Goal: Find specific fact: Find specific fact

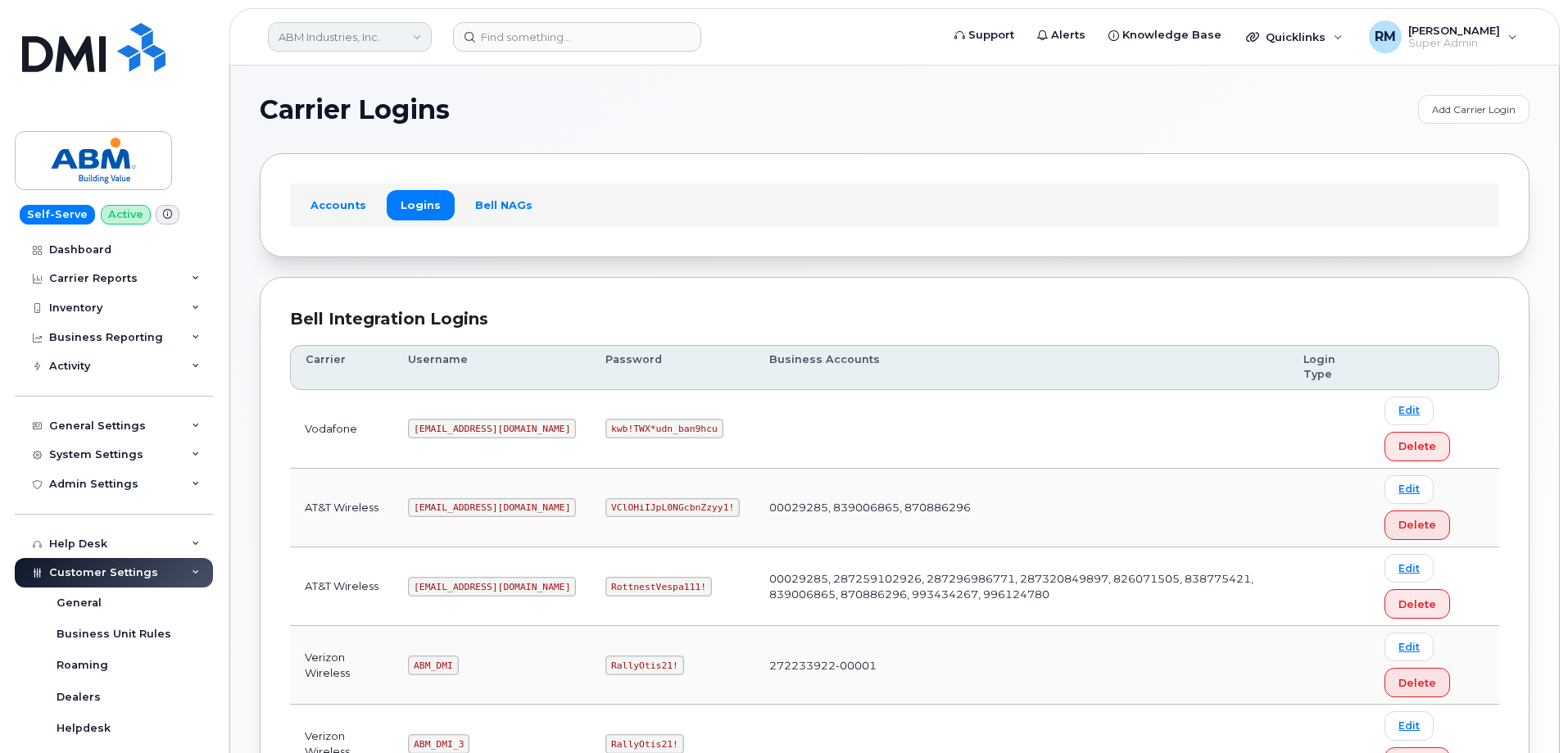
click at [404, 38] on link "ABM Industries, Inc." at bounding box center [350, 36] width 163 height 29
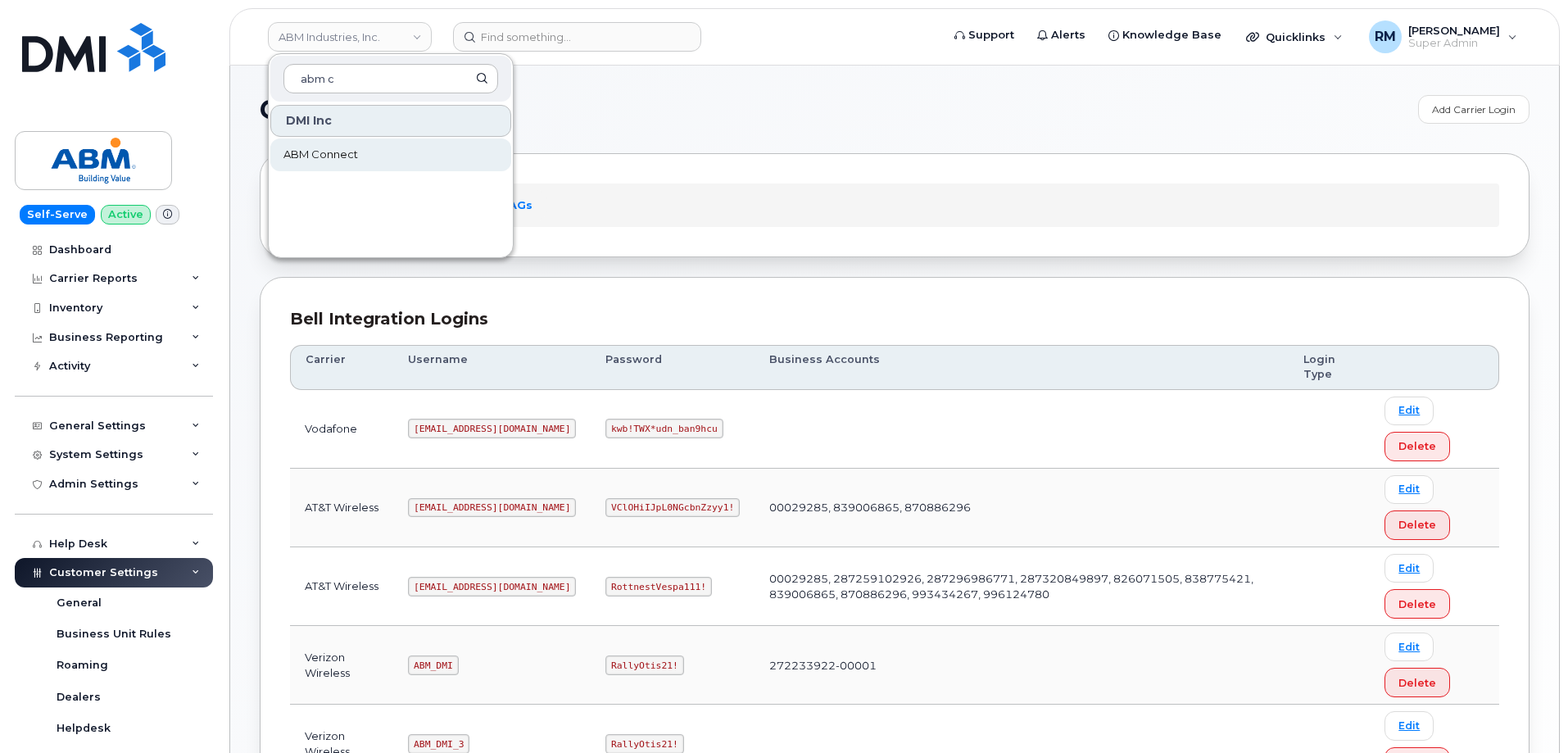
type input "abm c"
click at [359, 154] on link "ABM Connect" at bounding box center [391, 154] width 241 height 33
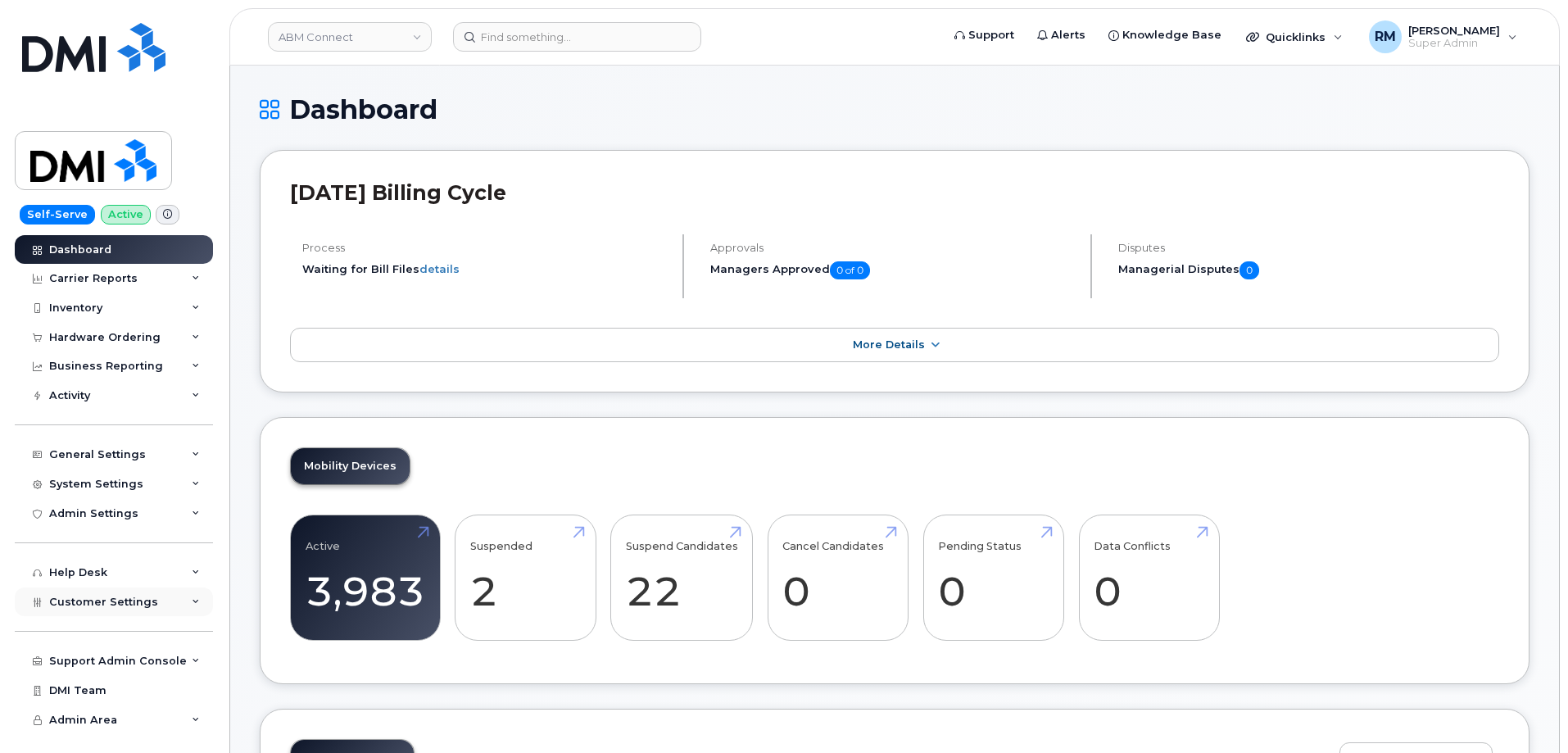
click at [192, 603] on icon at bounding box center [196, 602] width 8 height 8
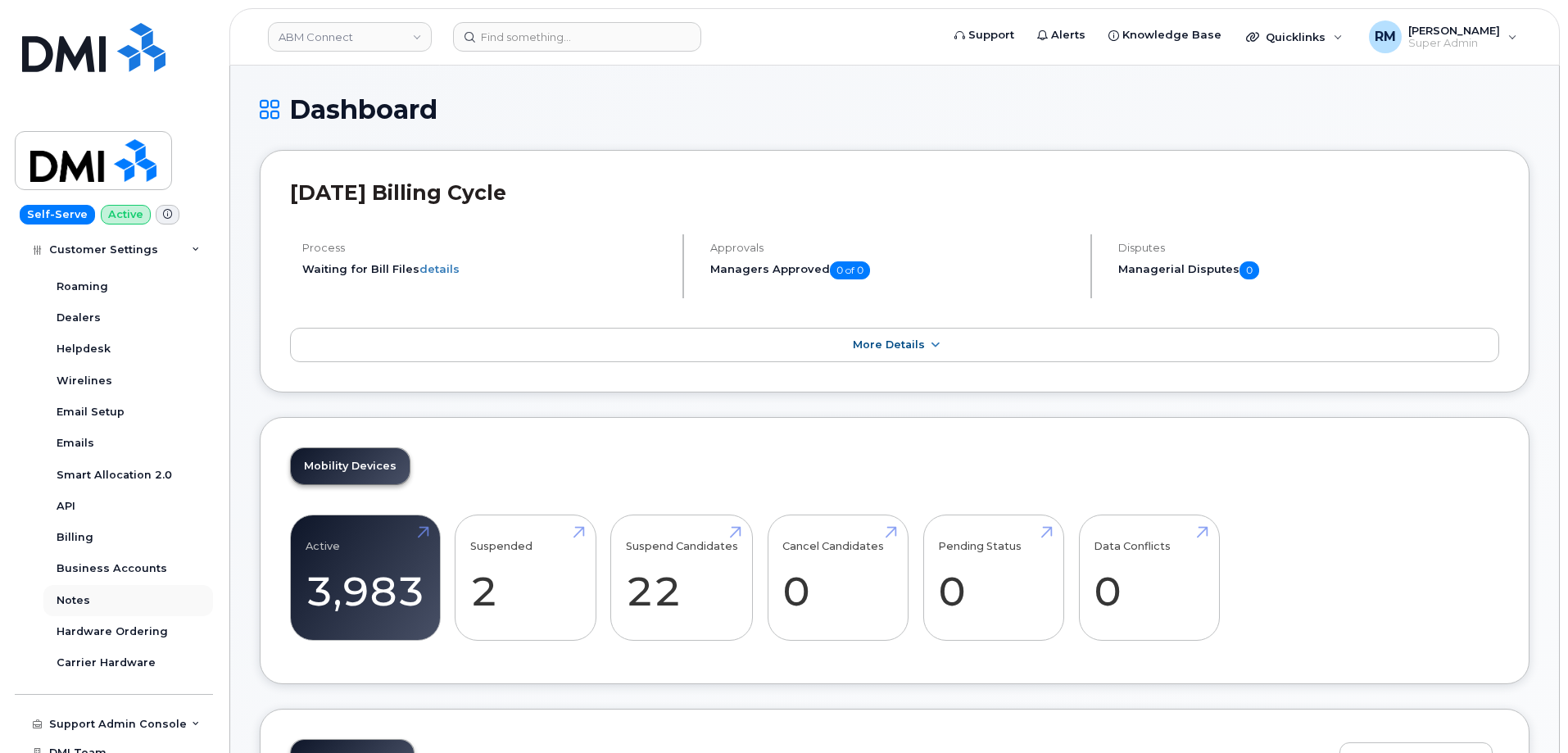
scroll to position [409, 0]
click at [112, 569] on div "Business Accounts" at bounding box center [111, 567] width 110 height 15
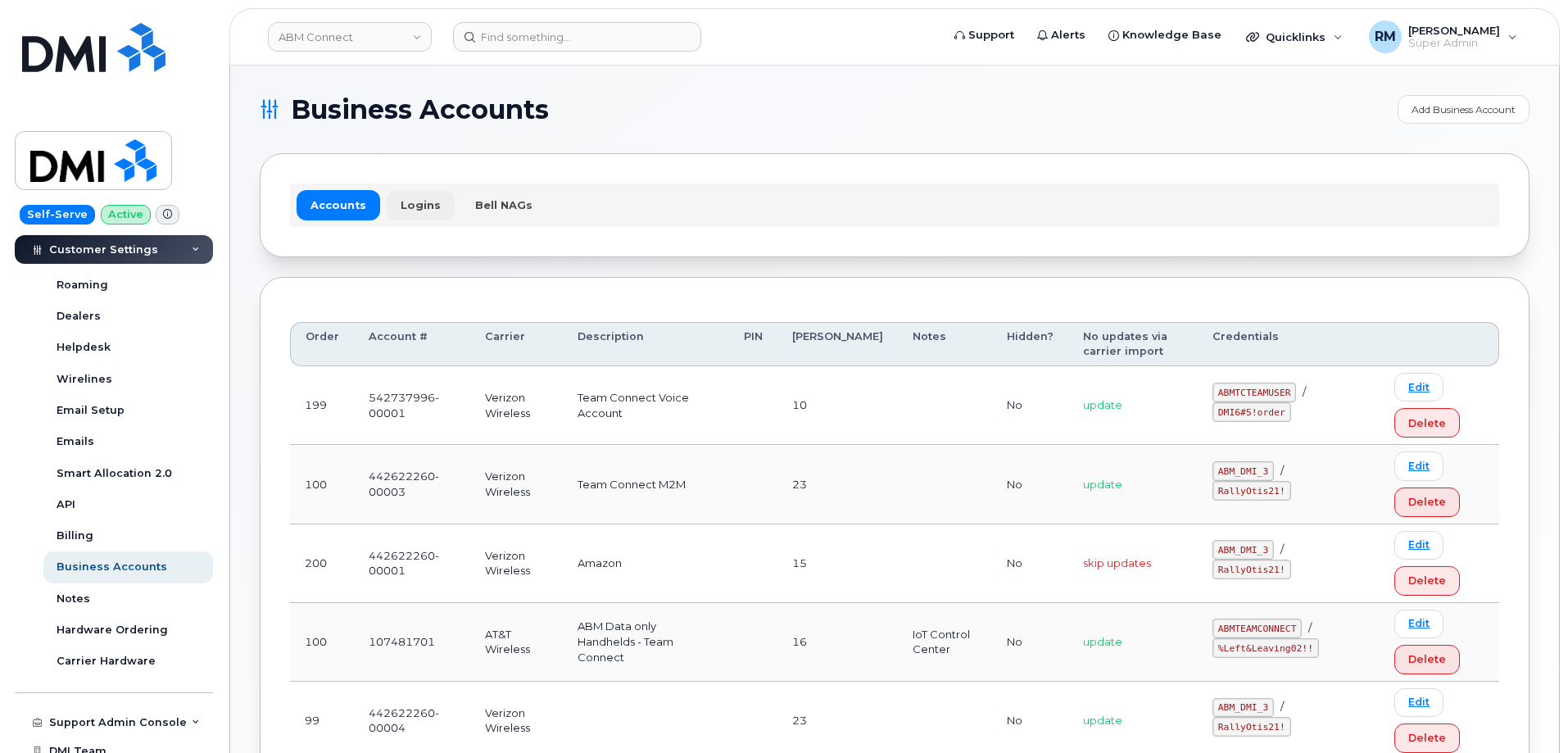
click at [414, 203] on link "Logins" at bounding box center [420, 205] width 68 height 29
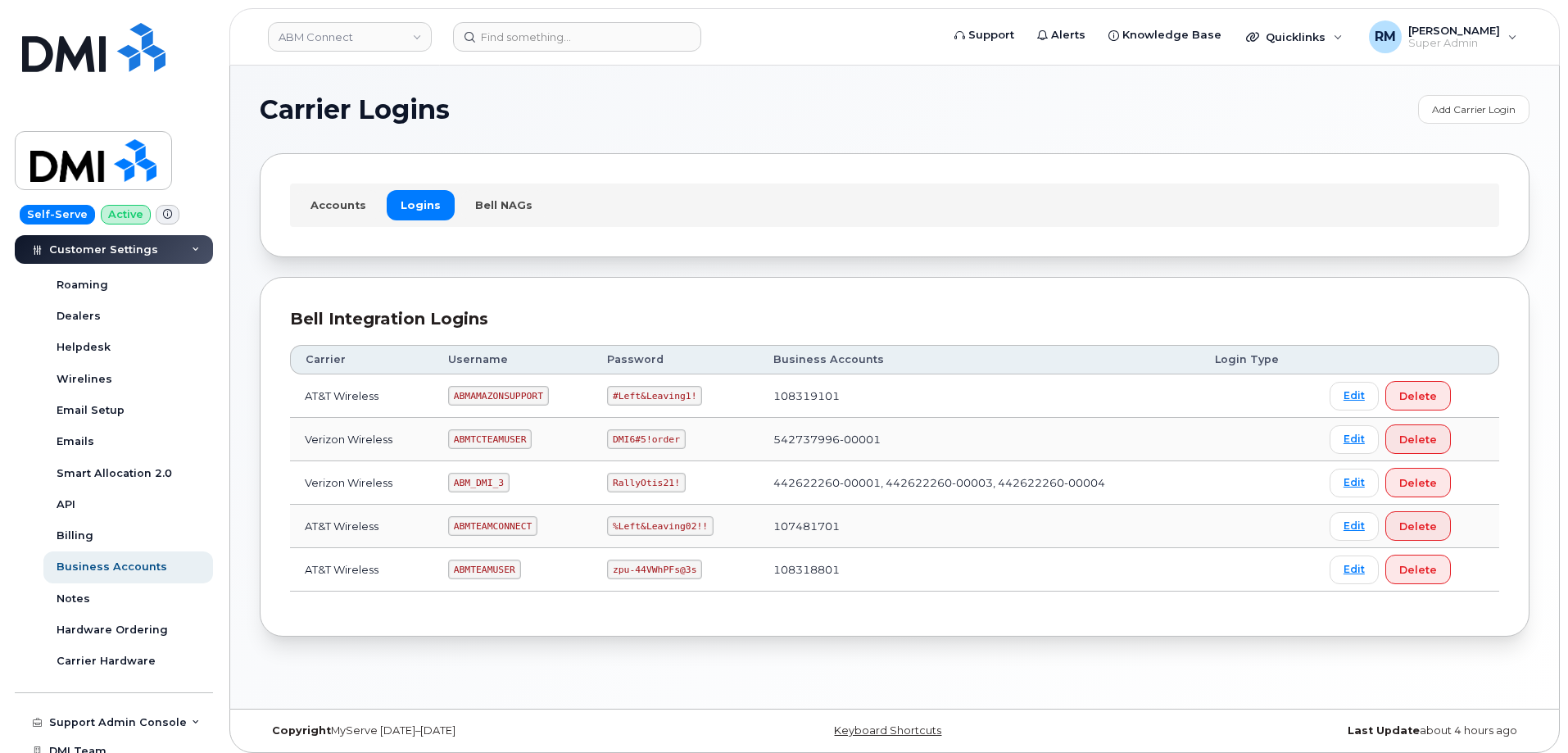
drag, startPoint x: 372, startPoint y: 670, endPoint x: 383, endPoint y: 653, distance: 20.2
click at [372, 670] on div "Carrier Logins Add Carrier Login Accounts Logins Bell NAGs Bell Integration Log…" at bounding box center [894, 387] width 1329 height 643
drag, startPoint x: 455, startPoint y: 483, endPoint x: 505, endPoint y: 479, distance: 50.2
click at [505, 479] on code "ABM_DMI_3" at bounding box center [479, 482] width 62 height 19
copy code "ABM_DMI_3"
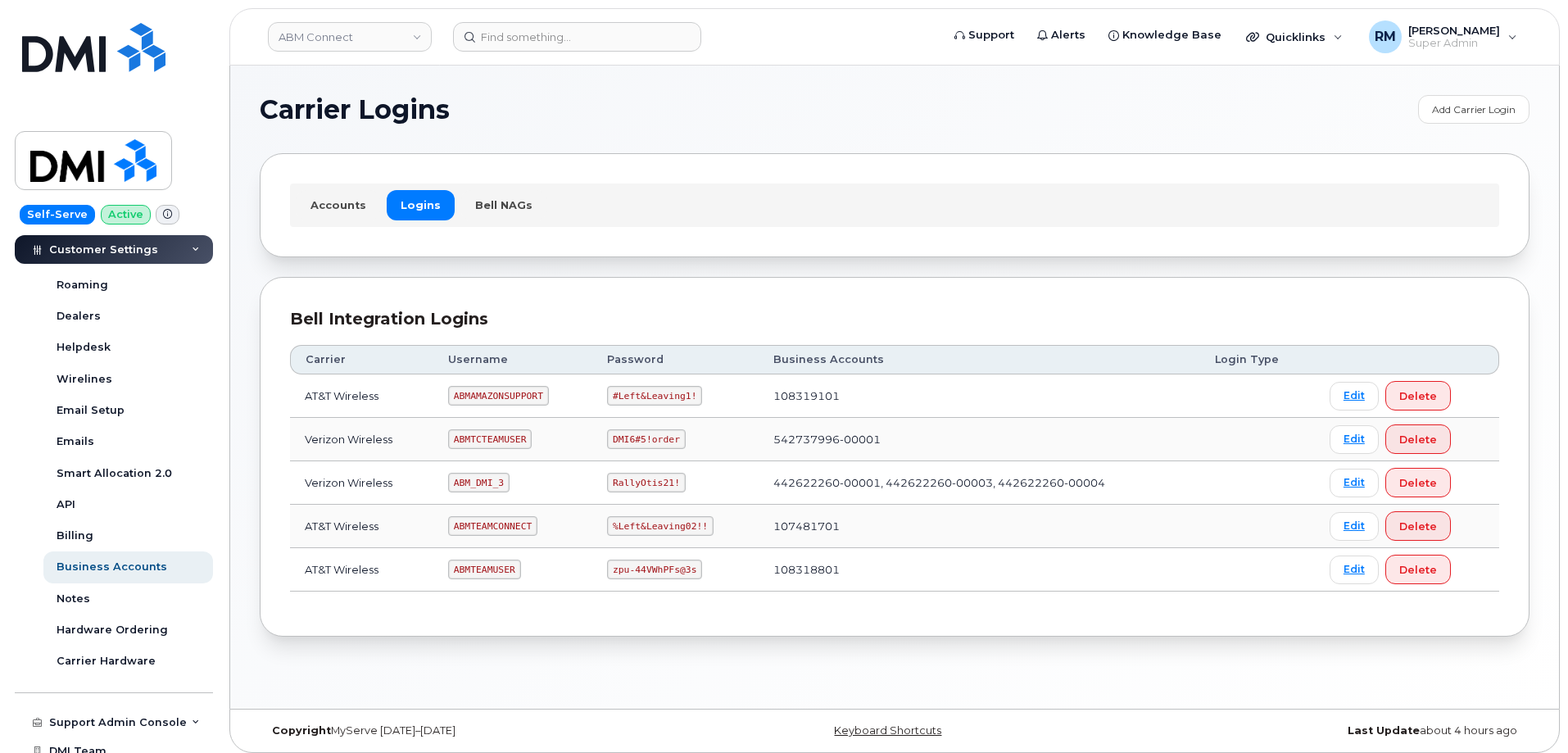
click at [523, 499] on td "ABM_DMI_3" at bounding box center [512, 483] width 159 height 44
drag, startPoint x: 456, startPoint y: 481, endPoint x: 513, endPoint y: 481, distance: 57.0
click at [513, 481] on td "ABM_DMI_3" at bounding box center [512, 483] width 159 height 44
copy code "ABM_DMI_3"
click at [616, 480] on code "RallyOtis21!" at bounding box center [645, 482] width 78 height 19
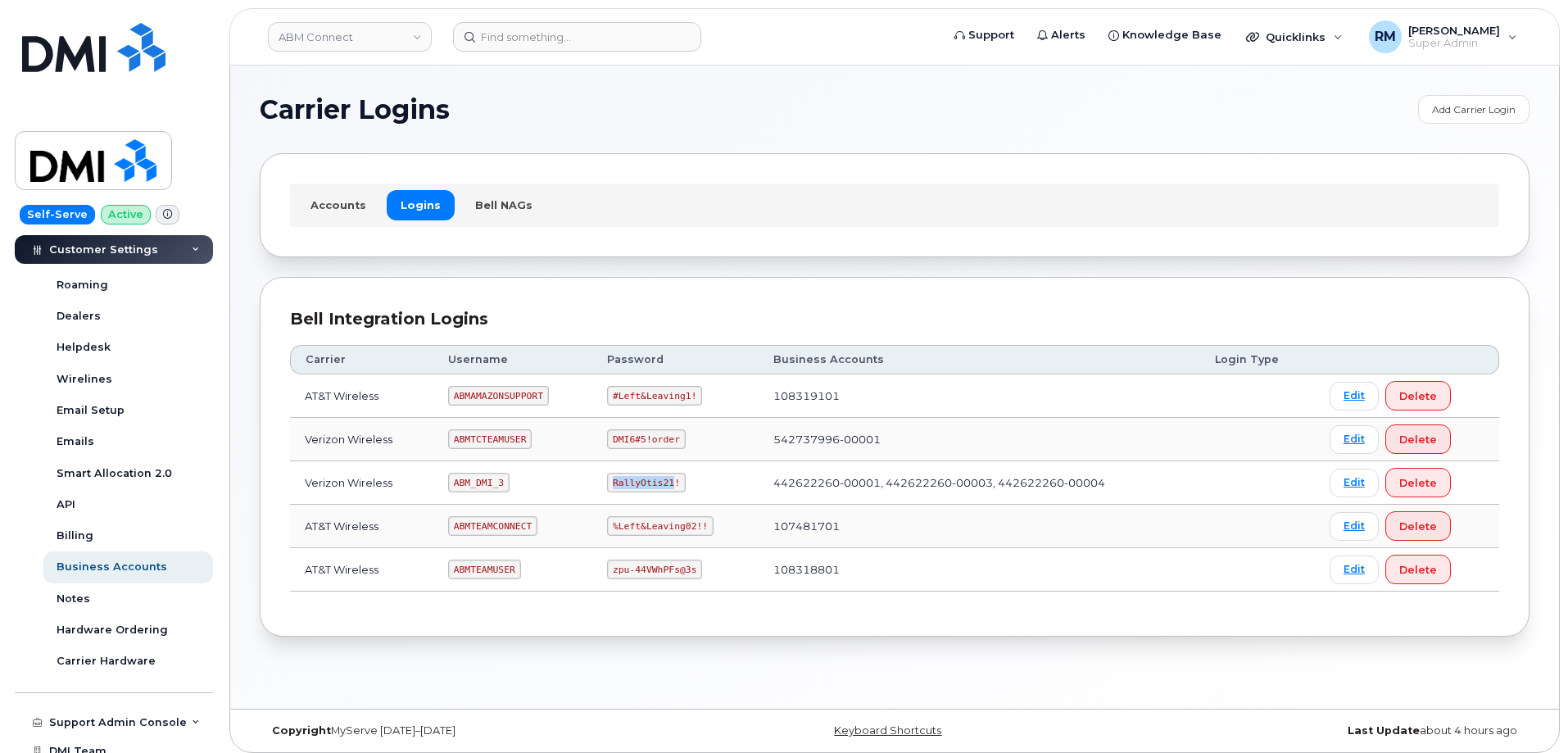
click at [616, 480] on code "RallyOtis21!" at bounding box center [645, 482] width 78 height 19
copy code "RallyOtis21"
